Goal: Book appointment/travel/reservation

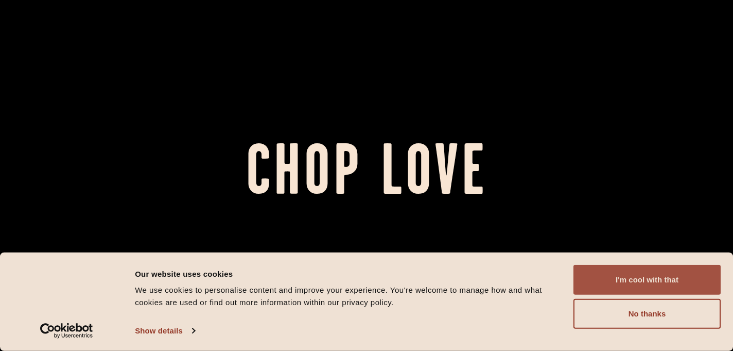
click at [639, 272] on button "I'm cool with that" at bounding box center [646, 280] width 147 height 30
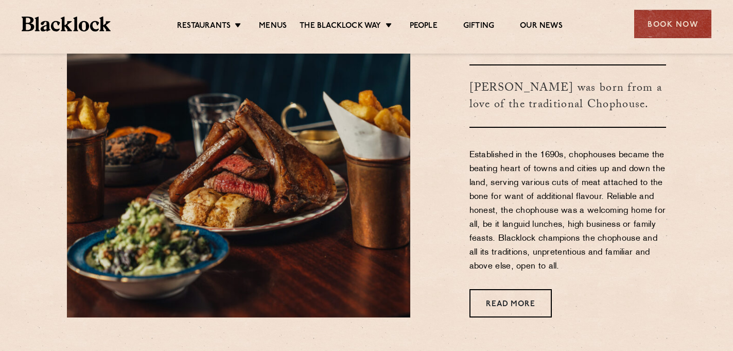
scroll to position [361, 0]
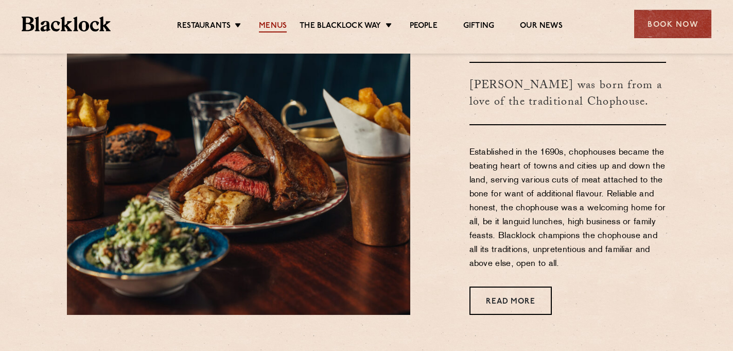
click at [277, 26] on link "Menus" at bounding box center [273, 26] width 28 height 11
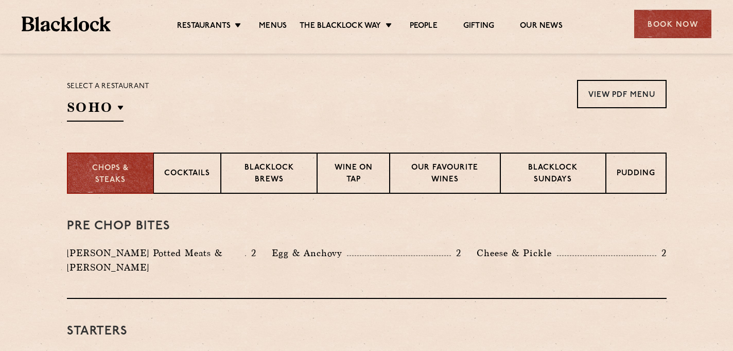
scroll to position [327, 0]
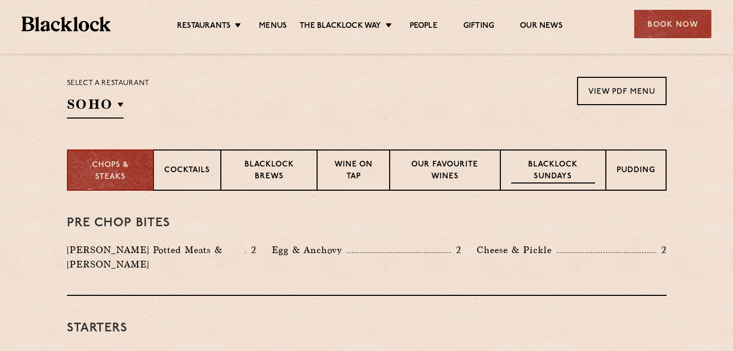
click at [557, 171] on p "Blacklock Sundays" at bounding box center [552, 171] width 83 height 24
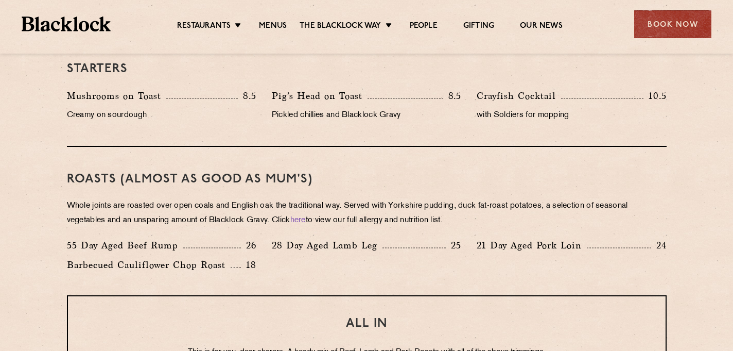
scroll to position [648, 0]
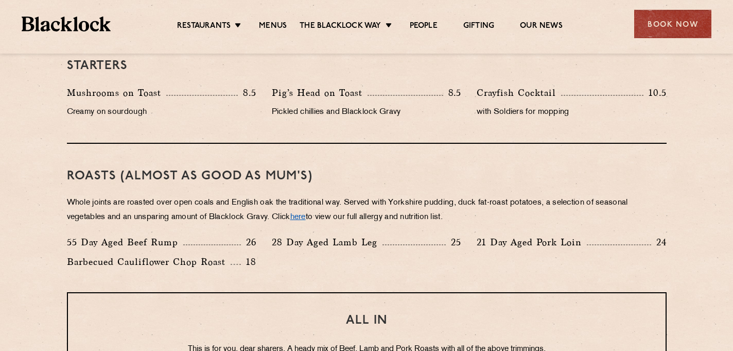
click at [306, 218] on link "here" at bounding box center [297, 217] width 15 height 8
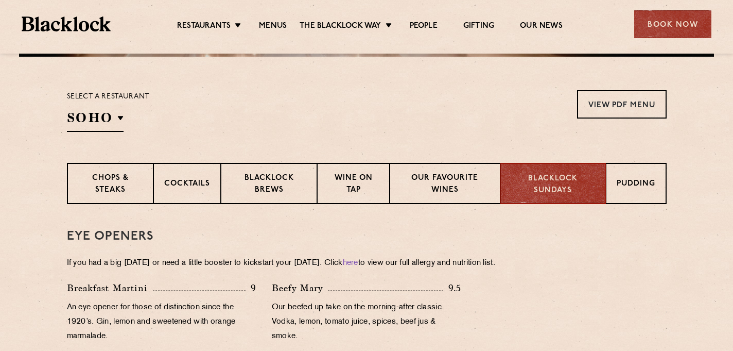
scroll to position [312, 0]
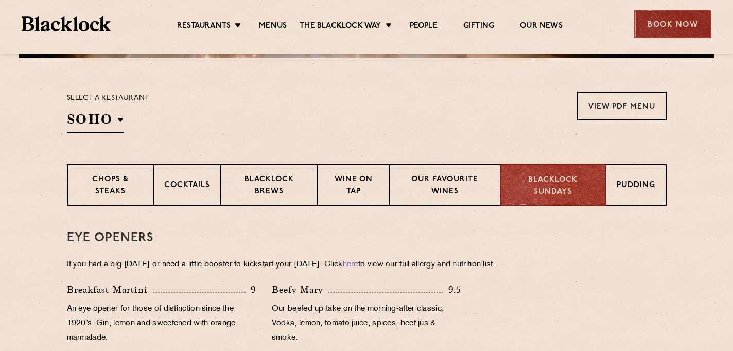
click at [676, 22] on div "Book Now" at bounding box center [672, 24] width 77 height 28
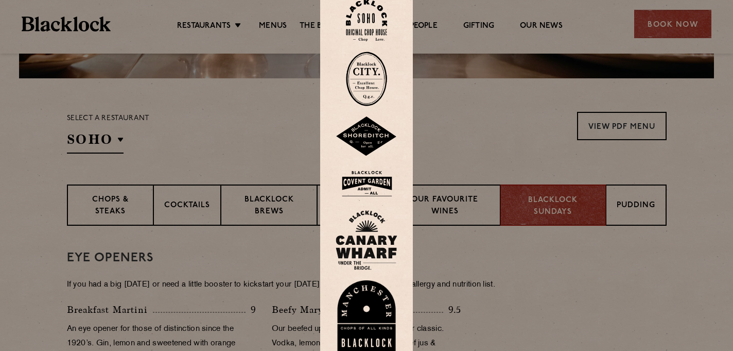
scroll to position [286, 0]
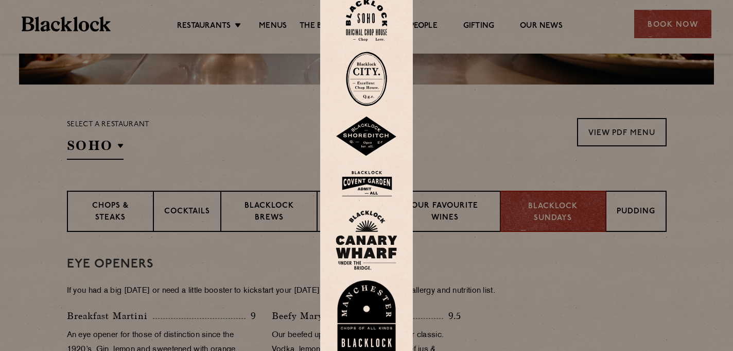
click at [368, 23] on img at bounding box center [366, 20] width 41 height 42
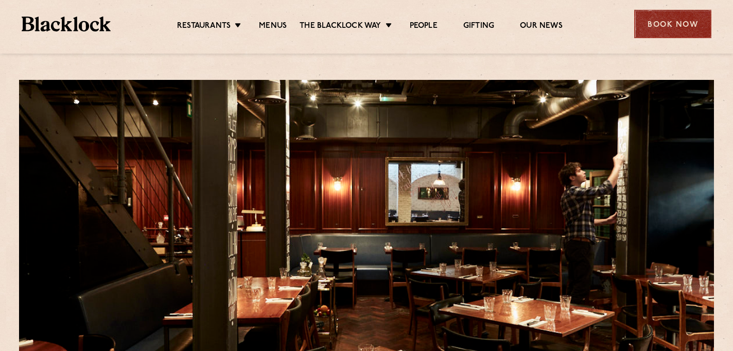
click at [674, 14] on div "Book Now" at bounding box center [672, 24] width 77 height 28
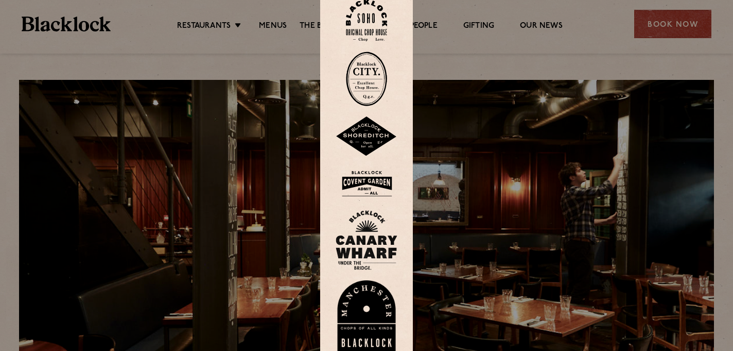
click at [369, 188] on img at bounding box center [367, 183] width 62 height 33
